Goal: Navigation & Orientation: Go to known website

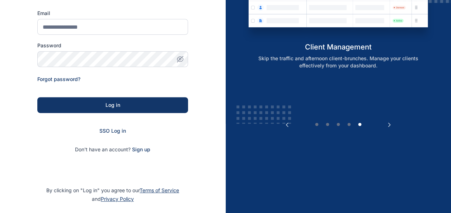
scroll to position [90, 0]
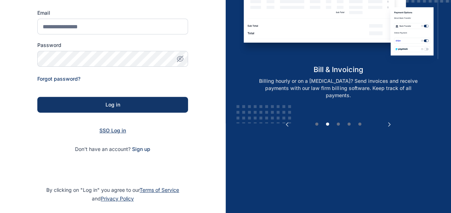
click at [118, 130] on span "SSO Log in" at bounding box center [112, 130] width 27 height 6
